Goal: Task Accomplishment & Management: Use online tool/utility

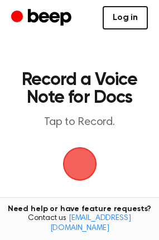
click at [115, 18] on link "Log in" at bounding box center [124, 17] width 45 height 23
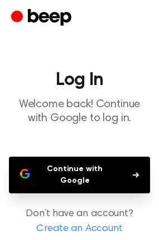
click at [119, 158] on button "Continue with Google" at bounding box center [79, 175] width 141 height 37
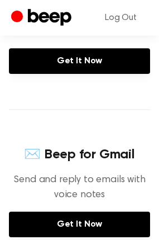
scroll to position [266, 0]
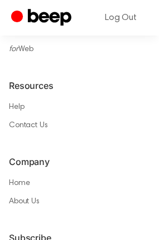
click at [92, 211] on div "Terms · Privacy Policy Products for Google Classroom™ (plus Docs™ + Gmail™) for…" at bounding box center [79, 104] width 141 height 452
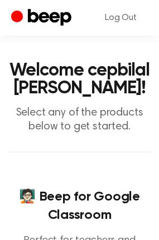
scroll to position [0, 0]
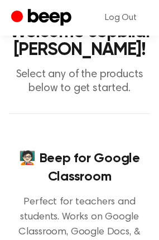
click at [62, 78] on p "Select any of the products below to get started." at bounding box center [79, 82] width 141 height 28
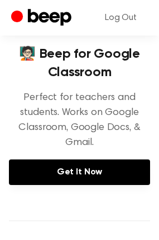
scroll to position [161, 0]
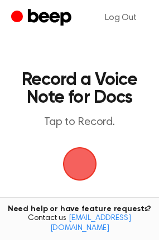
click at [92, 167] on span "button" at bounding box center [79, 164] width 31 height 31
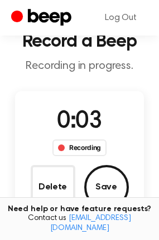
scroll to position [39, 0]
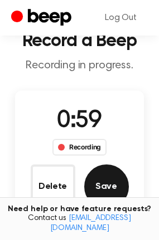
click at [106, 185] on button "Save" at bounding box center [106, 187] width 45 height 45
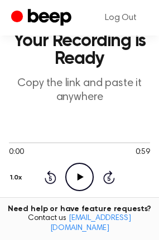
click at [103, 177] on icon at bounding box center [109, 177] width 12 height 13
click at [75, 176] on icon "Play Audio" at bounding box center [79, 177] width 28 height 28
click at [50, 179] on icon "Rewind 5 seconds" at bounding box center [50, 177] width 12 height 14
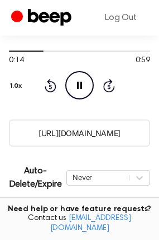
scroll to position [147, 0]
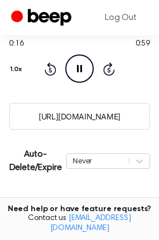
click at [65, 121] on input "https://beep.audio/Ta8ZHGO" at bounding box center [79, 116] width 141 height 27
click at [79, 70] on icon "Pause Audio" at bounding box center [79, 69] width 28 height 28
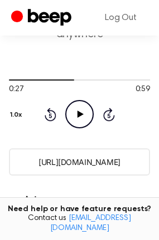
scroll to position [98, 0]
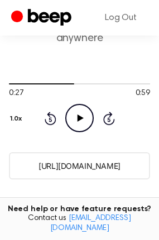
click at [80, 120] on icon "Play Audio" at bounding box center [79, 118] width 28 height 28
click at [50, 120] on icon "Rewind 5 seconds" at bounding box center [50, 118] width 12 height 14
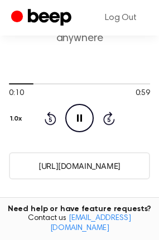
click at [50, 120] on icon "Rewind 5 seconds" at bounding box center [50, 118] width 12 height 14
click at [114, 122] on icon at bounding box center [109, 118] width 12 height 13
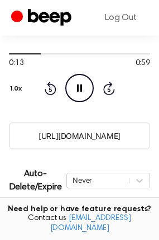
scroll to position [126, 0]
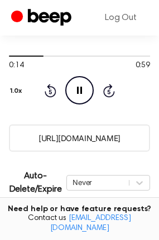
click at [24, 137] on input "https://beep.audio/Ta8ZHGO" at bounding box center [79, 138] width 141 height 27
